Goal: Task Accomplishment & Management: Use online tool/utility

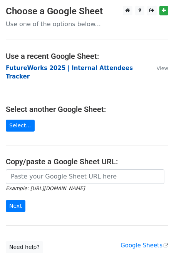
click at [95, 68] on strong "FutureWorks 2025 | Internal Attendees Tracker" at bounding box center [69, 73] width 127 height 16
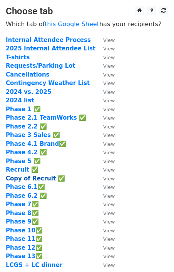
click at [43, 178] on strong "Copy of Recruit ✅" at bounding box center [35, 178] width 59 height 7
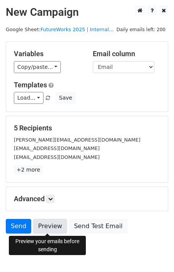
click at [62, 226] on link "Preview" at bounding box center [50, 226] width 34 height 15
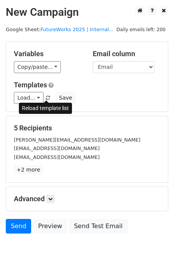
click at [48, 96] on span at bounding box center [48, 98] width 4 height 5
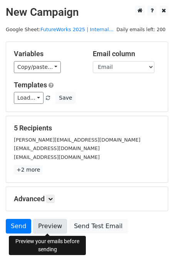
click at [57, 226] on link "Preview" at bounding box center [50, 226] width 34 height 15
click at [56, 224] on link "Preview" at bounding box center [50, 226] width 34 height 15
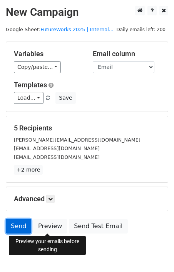
click at [25, 225] on link "Send" at bounding box center [18, 226] width 25 height 15
